Goal: Task Accomplishment & Management: Complete application form

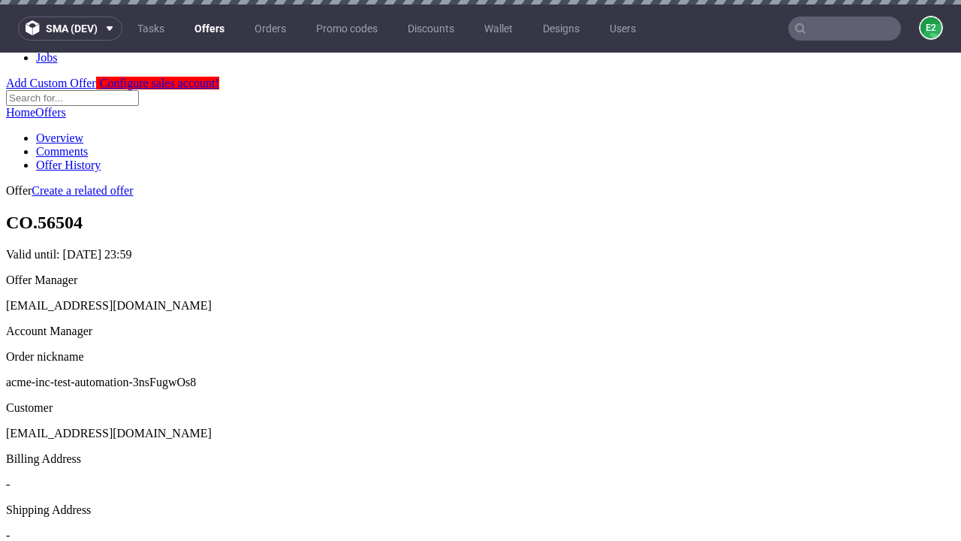
scroll to position [5, 0]
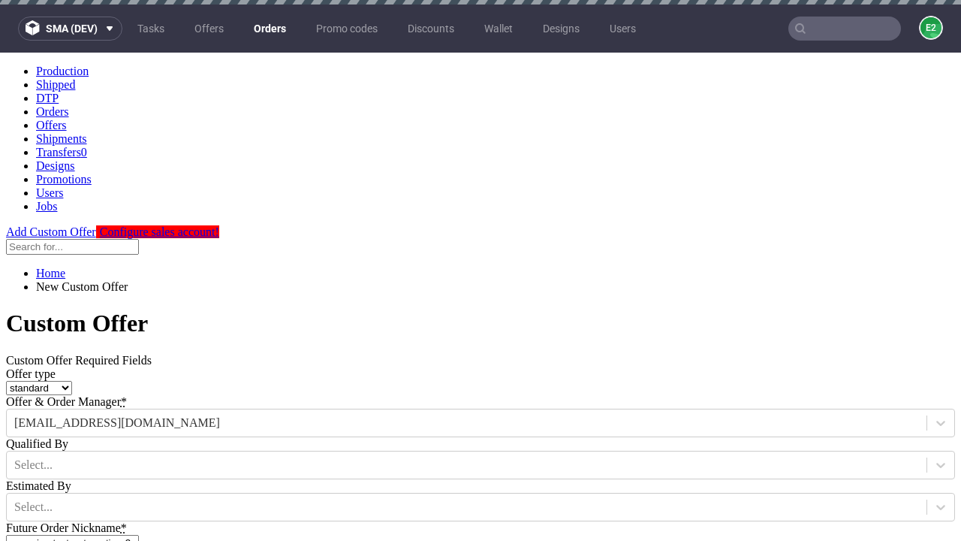
type input "acme-inc-test-automation-3nsFugwOs8"
type input "2025-08-12"
type input "e2e-user-RbDZLrtHPm@test.com"
select select "gb"
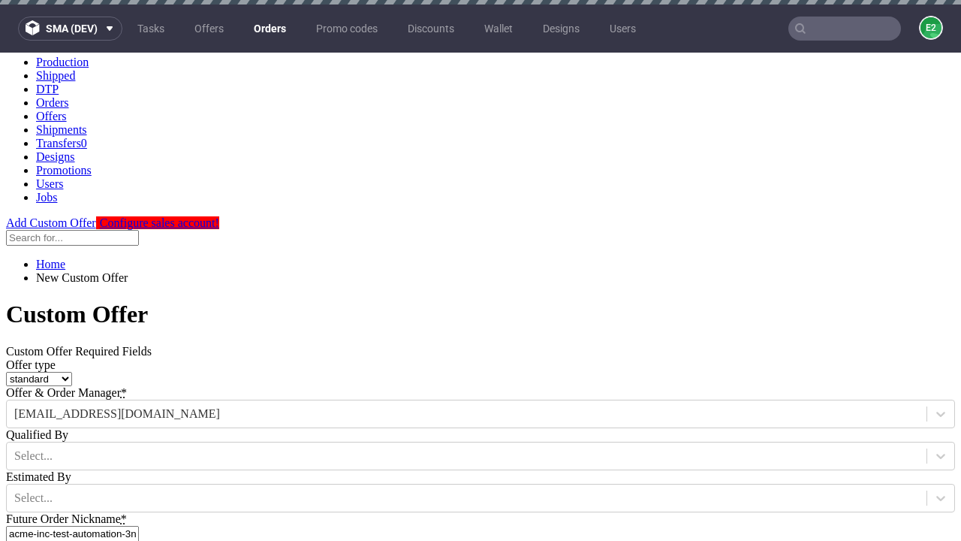
type input "e2e-user-RbDZLrtHPm@test.com"
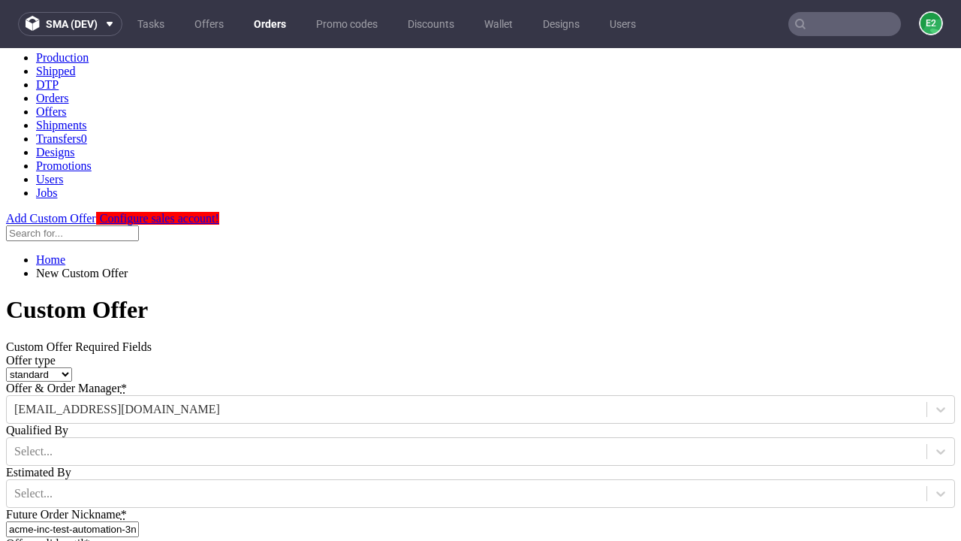
scroll to position [511, 0]
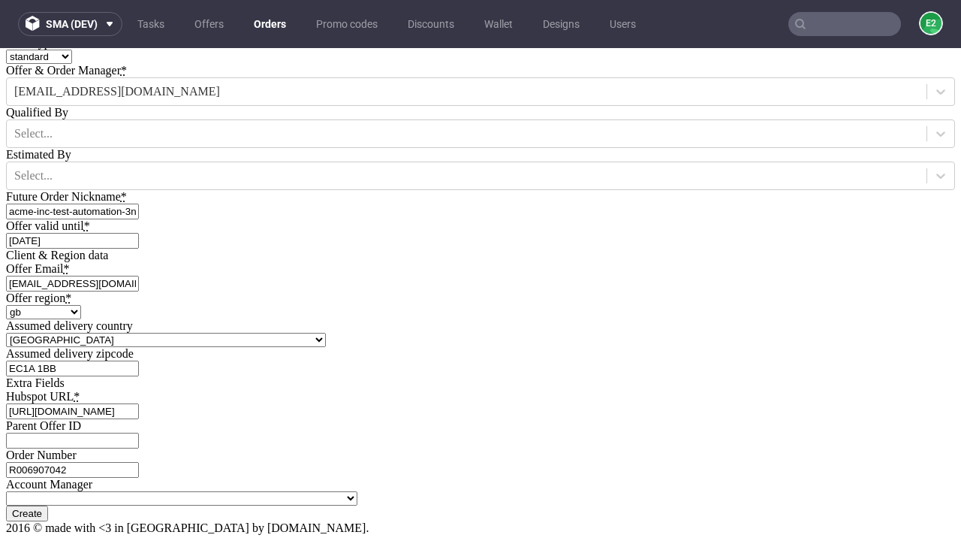
type input "[URL][DOMAIN_NAME]"
click at [48, 505] on input "Create" at bounding box center [27, 513] width 42 height 16
type input "Please wait..."
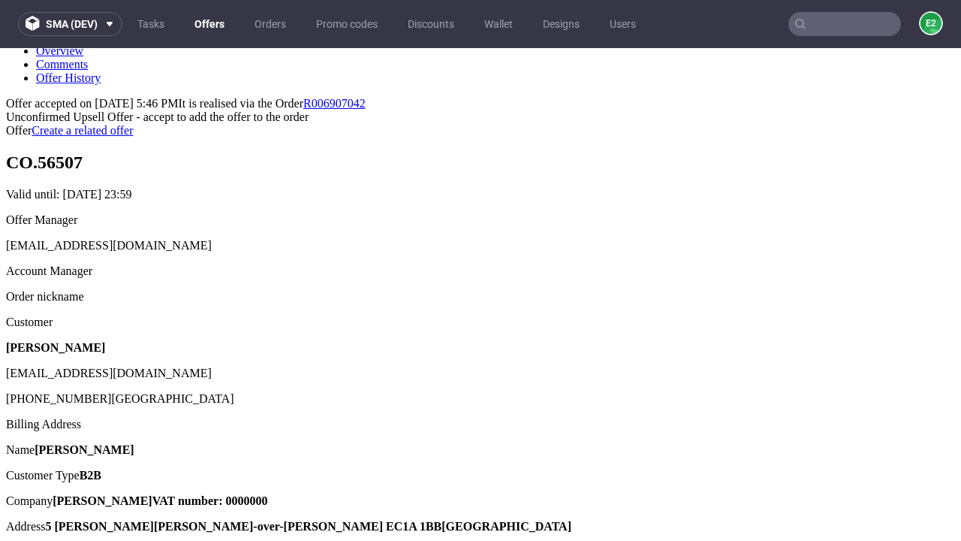
scroll to position [231, 0]
type input "In progress..."
